Goal: Check status: Check status

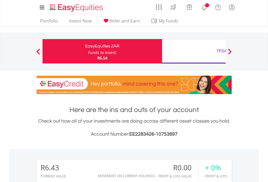
scroll to position [52, 85]
click at [88, 51] on div "Funds to invest:" at bounding box center [102, 52] width 29 height 5
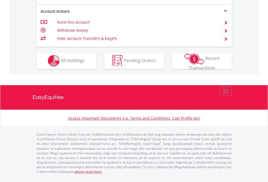
scroll to position [509, 0]
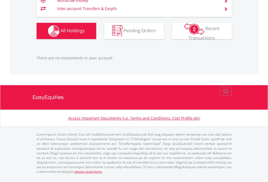
scroll to position [52, 85]
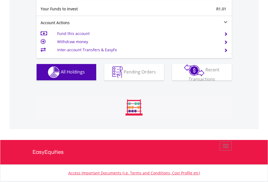
scroll to position [52, 85]
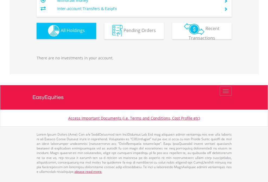
scroll to position [52, 85]
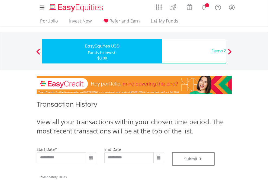
type input "**********"
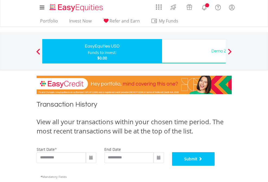
click at [215, 166] on button "Submit" at bounding box center [193, 159] width 43 height 14
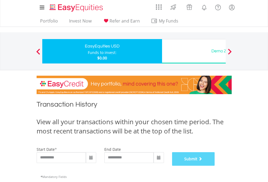
scroll to position [220, 0]
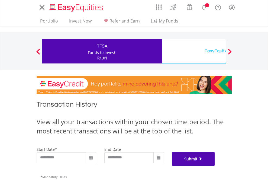
click at [215, 166] on button "Submit" at bounding box center [193, 159] width 43 height 14
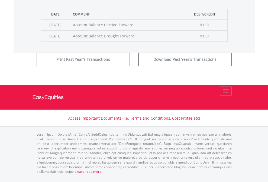
scroll to position [220, 0]
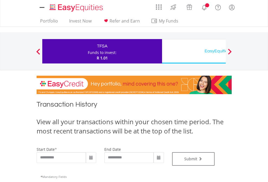
click at [194, 51] on div "EasyEquities USD" at bounding box center [221, 51] width 113 height 8
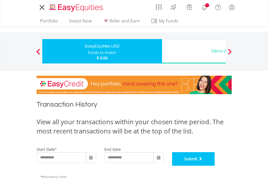
click at [215, 166] on button "Submit" at bounding box center [193, 159] width 43 height 14
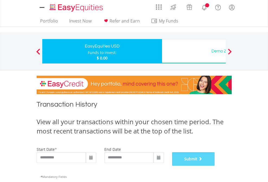
scroll to position [220, 0]
